Goal: Information Seeking & Learning: Learn about a topic

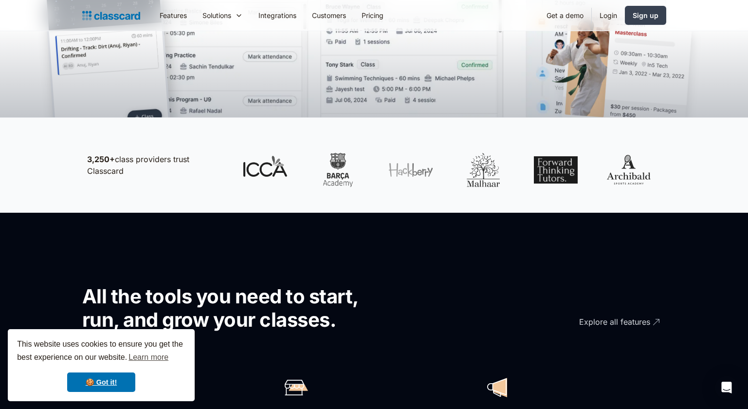
scroll to position [473, 0]
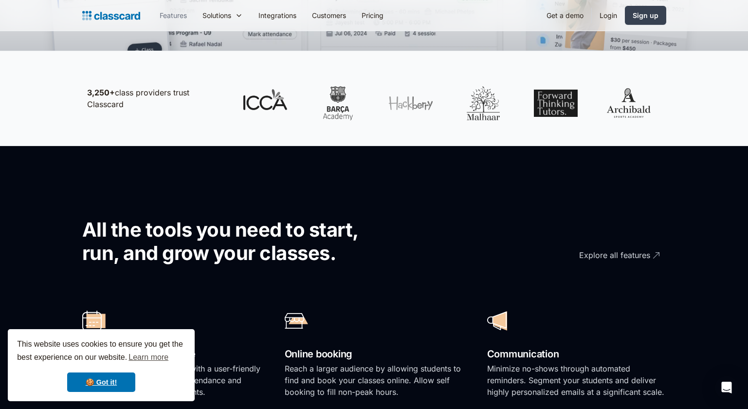
click at [171, 13] on link "Features" at bounding box center [173, 15] width 43 height 22
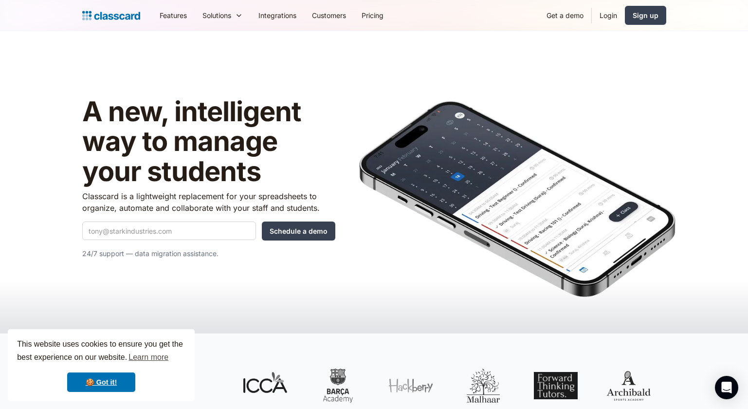
click at [112, 17] on img at bounding box center [111, 16] width 58 height 14
